Goal: Task Accomplishment & Management: Complete application form

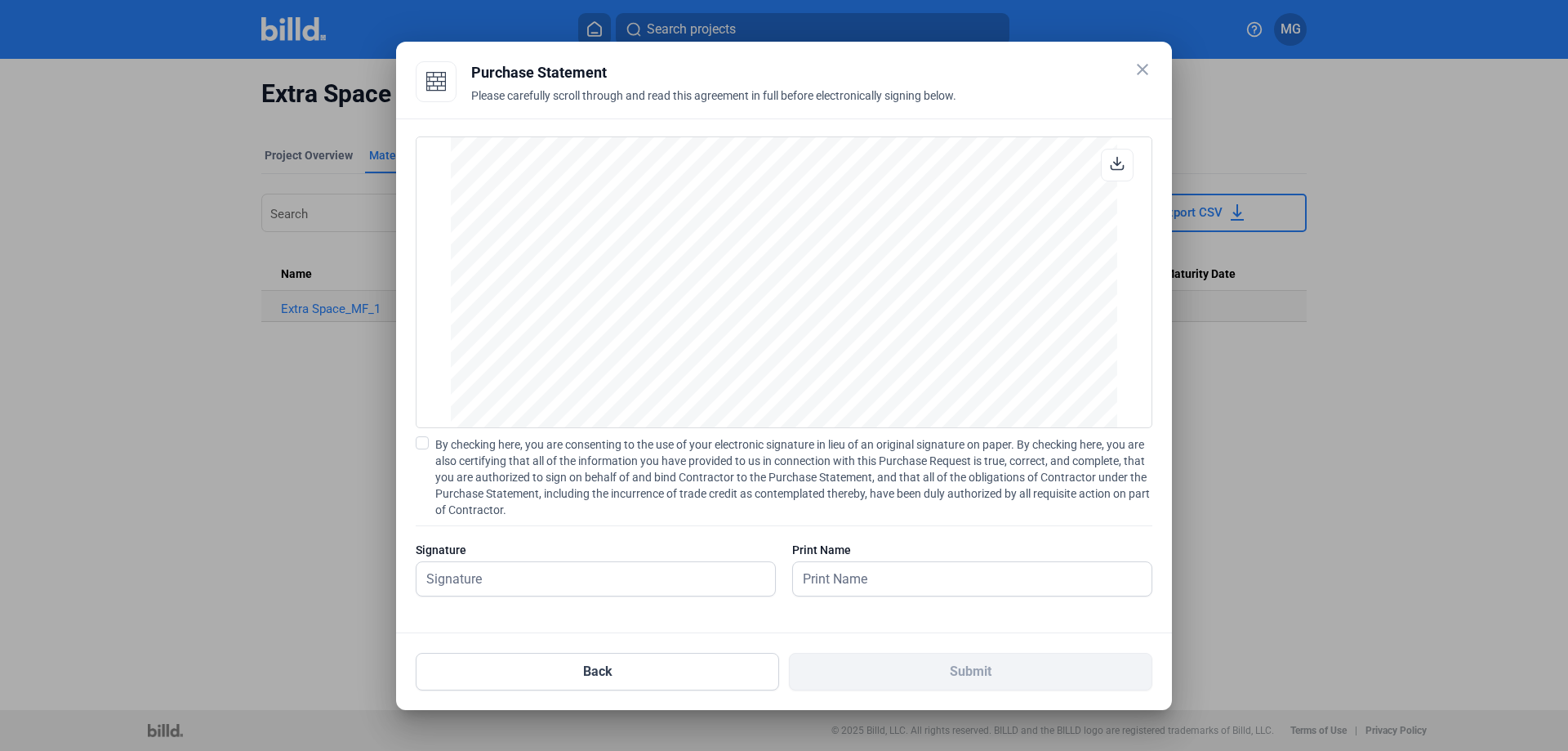
scroll to position [735, 0]
drag, startPoint x: 766, startPoint y: 59, endPoint x: 742, endPoint y: 319, distance: 261.1
click at [730, 340] on mat-dialog-container "close Purchase Statement Please carefully scroll through and read this agreemen…" at bounding box center [784, 376] width 776 height 668
click at [1025, 77] on div "Purchase Statement" at bounding box center [811, 72] width 681 height 23
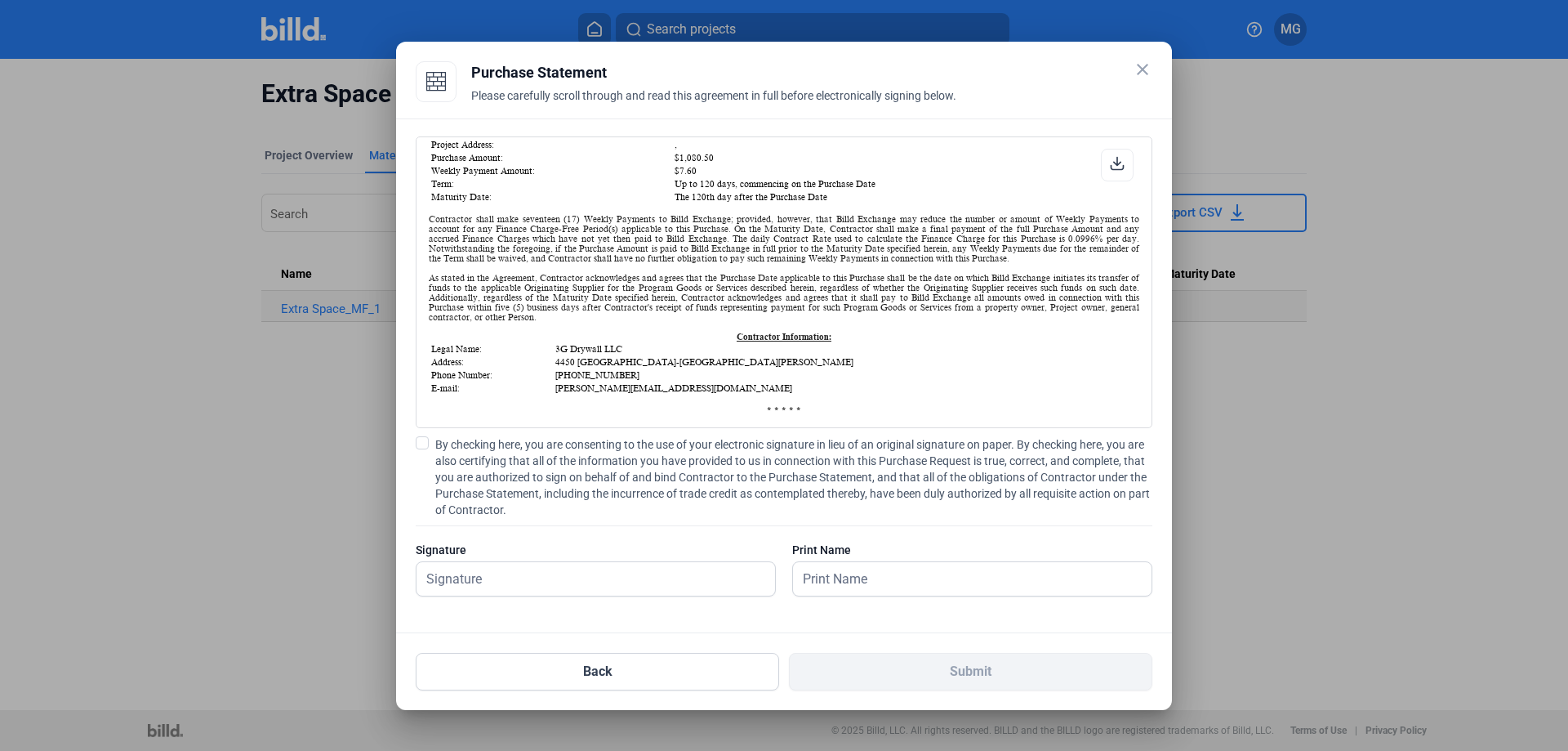
scroll to position [163, 0]
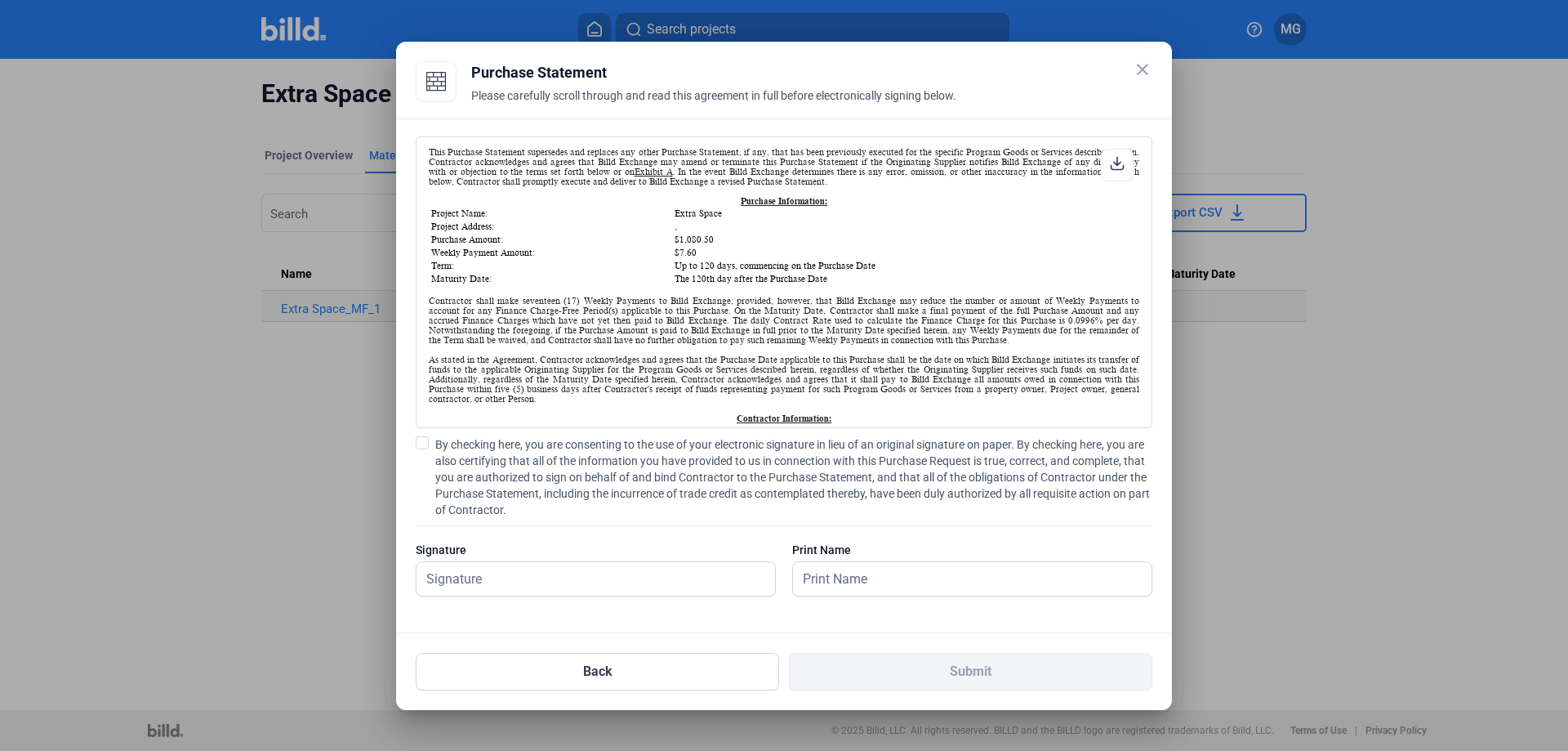
click at [422, 448] on span at bounding box center [422, 442] width 14 height 14
click at [0, 0] on input "By checking here, you are consenting to the use of your electronic signature in…" at bounding box center [0, 0] width 0 height 0
click at [492, 584] on input "text" at bounding box center [587, 578] width 340 height 33
type input "[PERSON_NAME]"
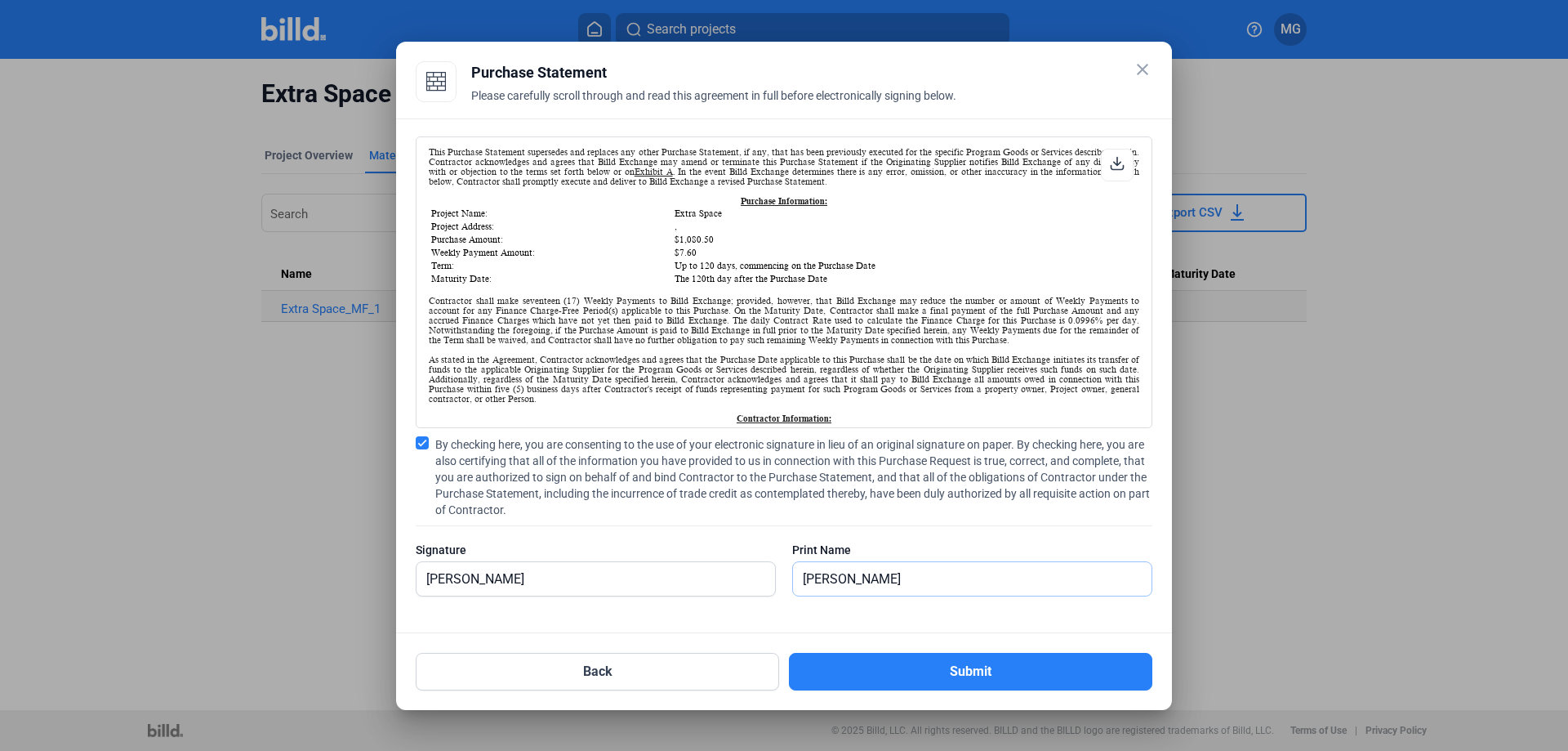
type input "[PERSON_NAME]"
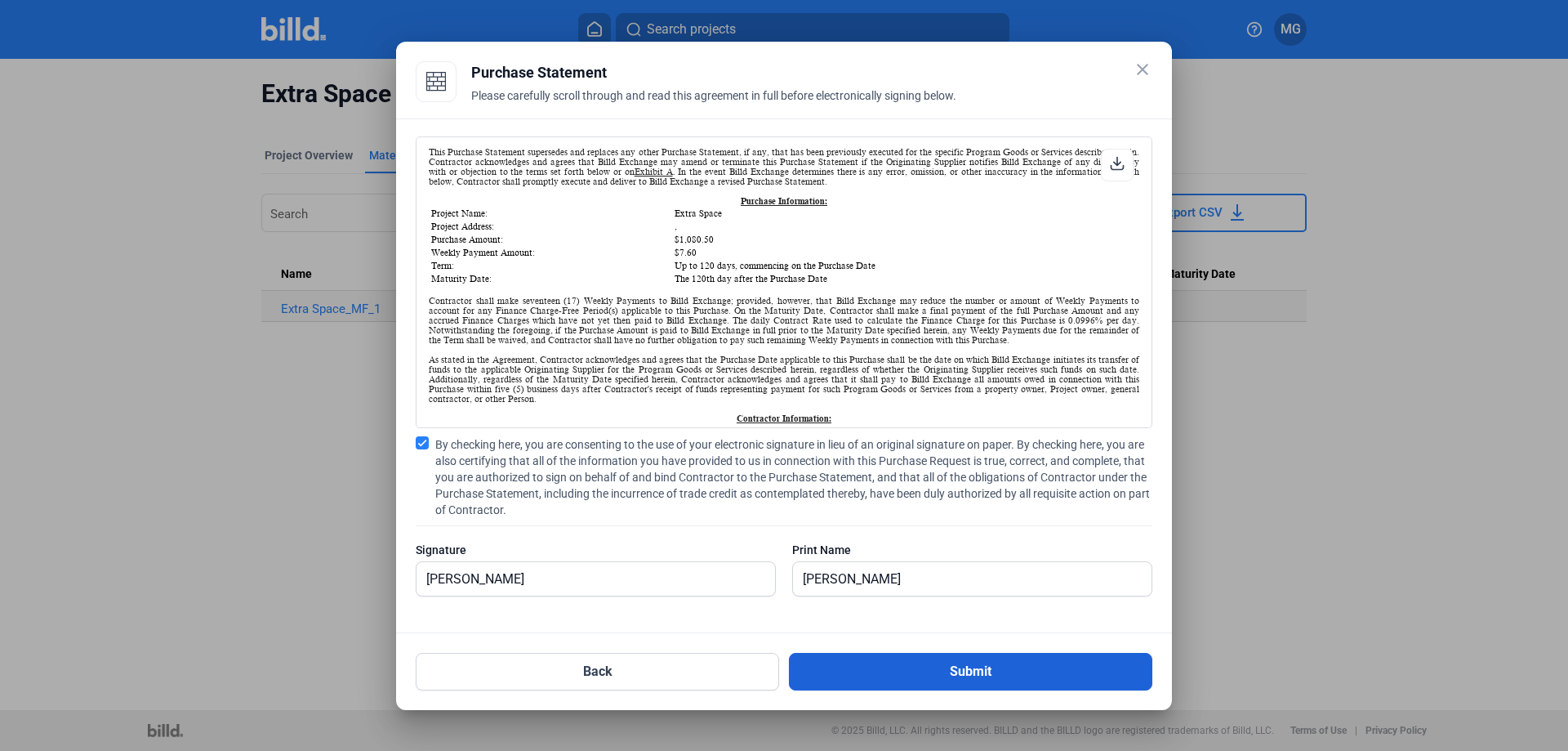
click at [979, 666] on button "Submit" at bounding box center [971, 672] width 364 height 38
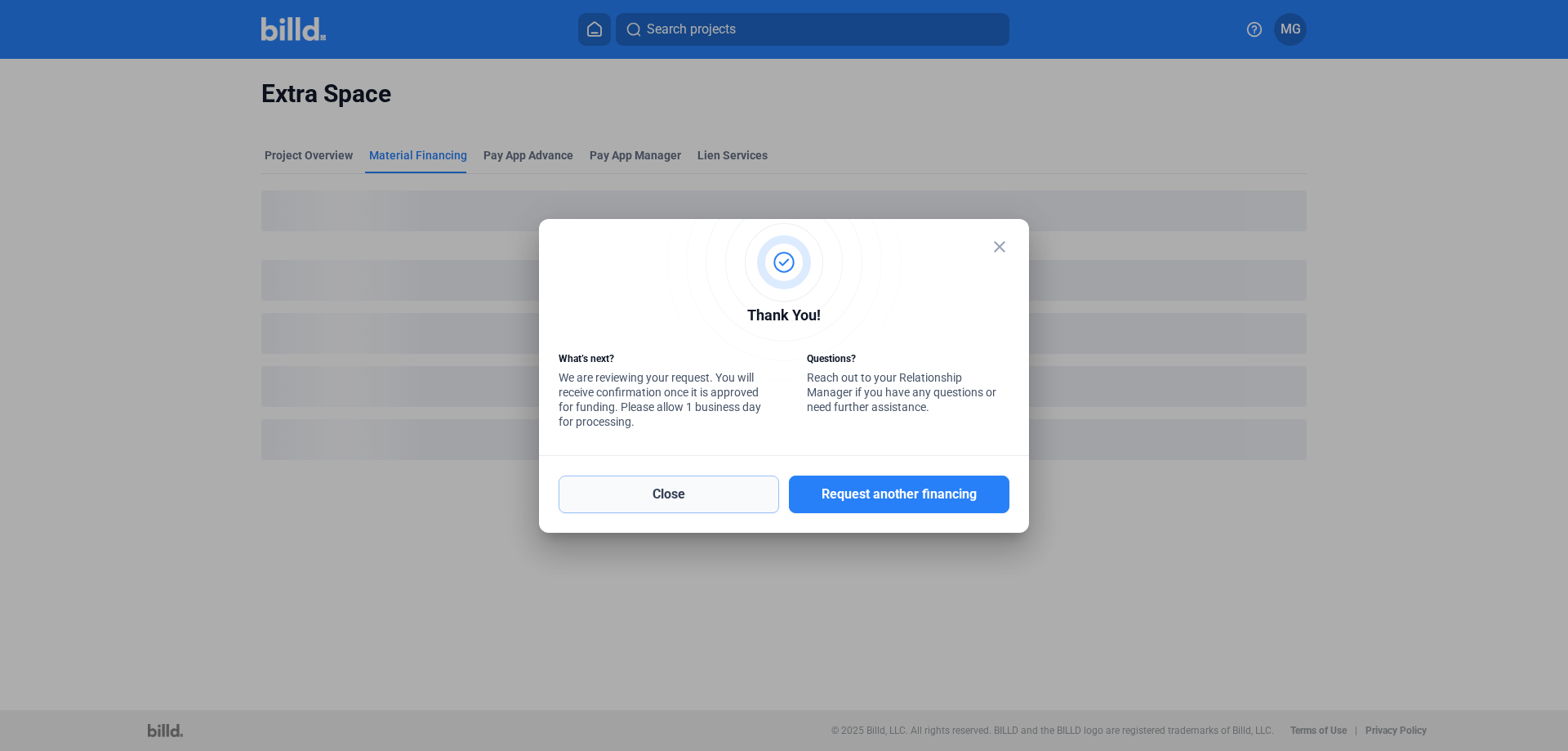
click at [693, 501] on button "Close" at bounding box center [668, 494] width 221 height 38
